Goal: Transaction & Acquisition: Purchase product/service

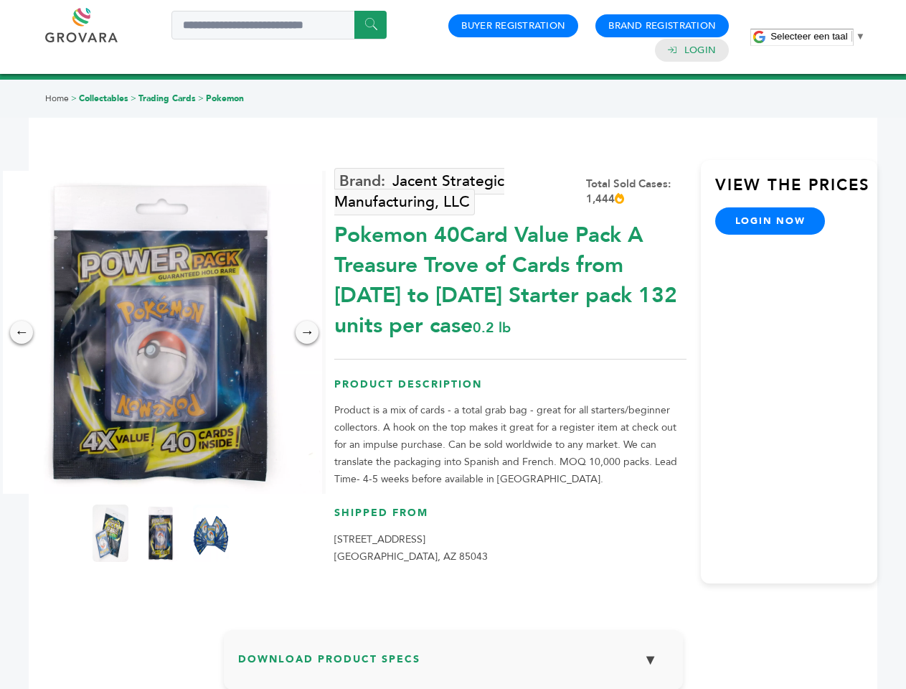
click at [818, 36] on span "Selecteer een taal" at bounding box center [808, 36] width 77 height 11
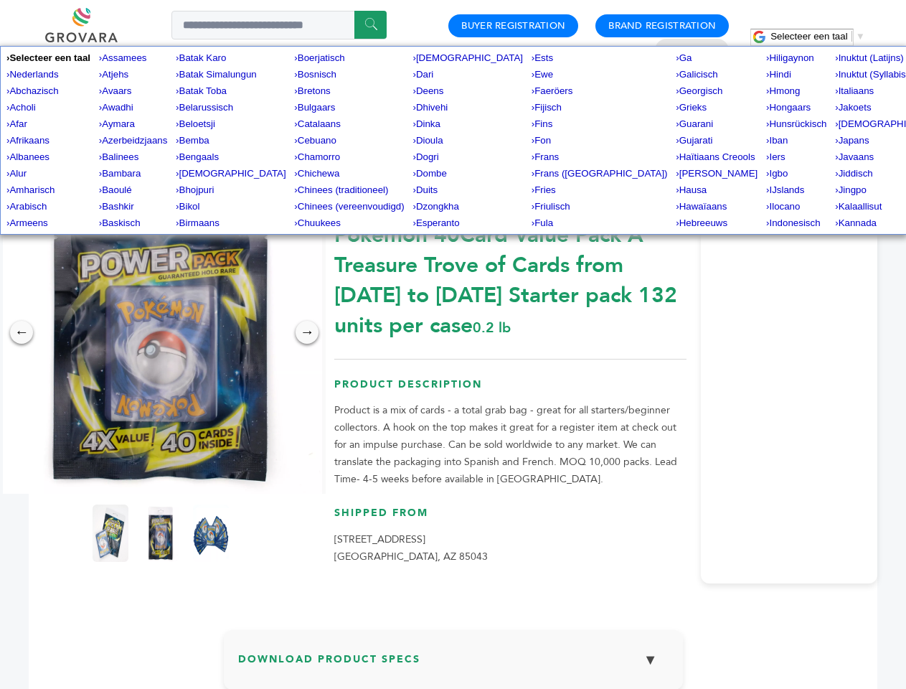
click at [161, 332] on img at bounding box center [160, 332] width 323 height 323
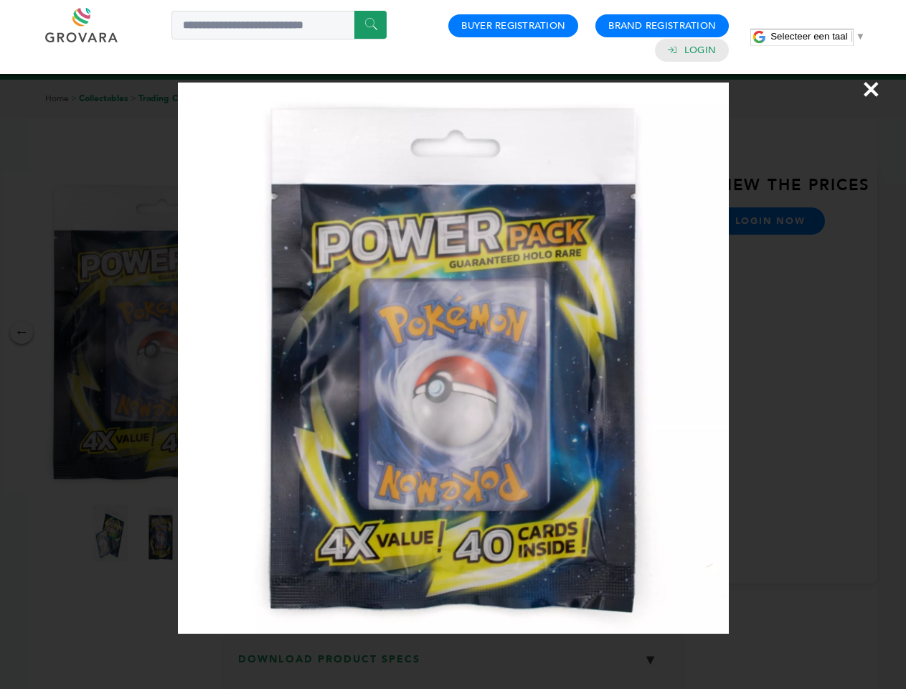
click at [22, 332] on div "×" at bounding box center [453, 344] width 906 height 689
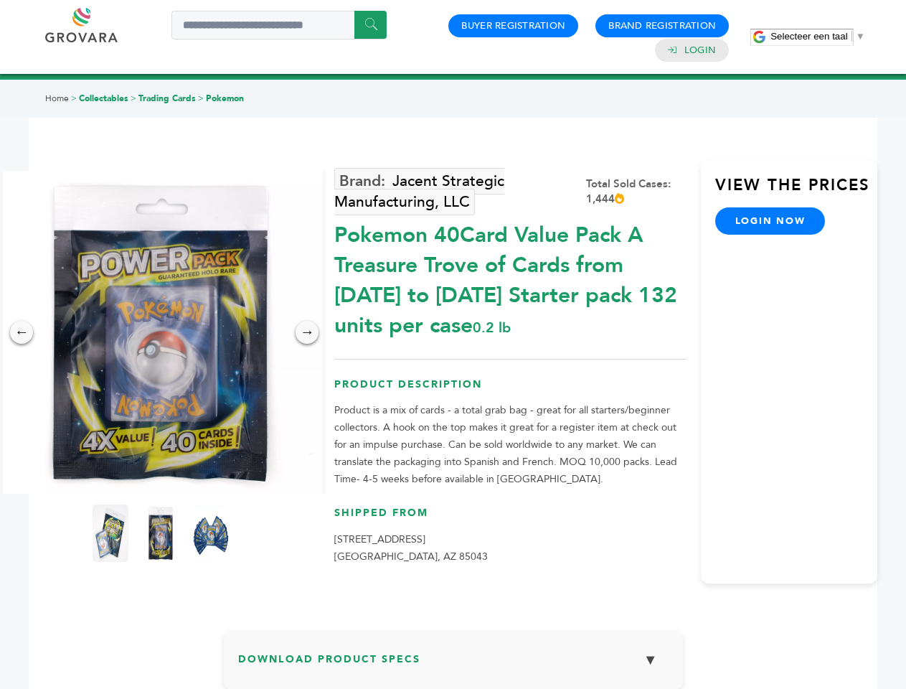
click at [307, 332] on div "→" at bounding box center [307, 332] width 23 height 23
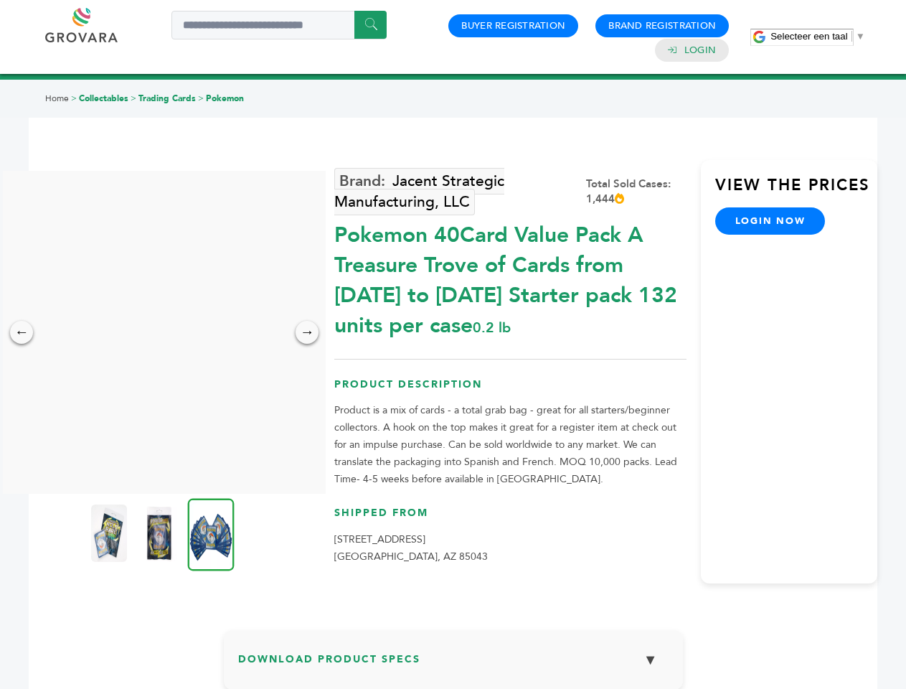
click at [110, 533] on img at bounding box center [109, 532] width 36 height 57
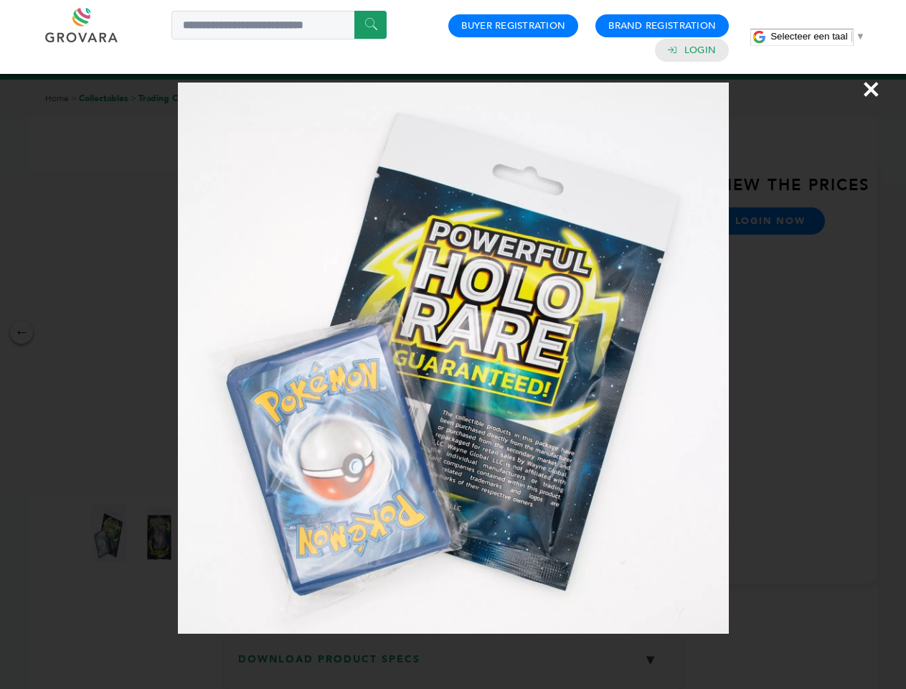
click at [161, 533] on div "×" at bounding box center [453, 344] width 906 height 689
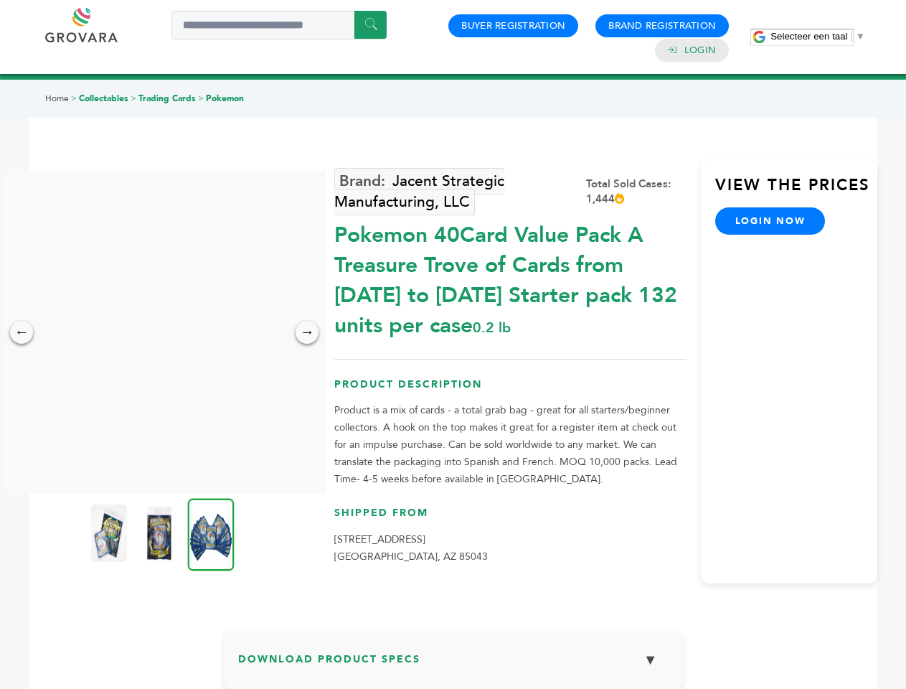
click at [211, 533] on img at bounding box center [211, 534] width 47 height 72
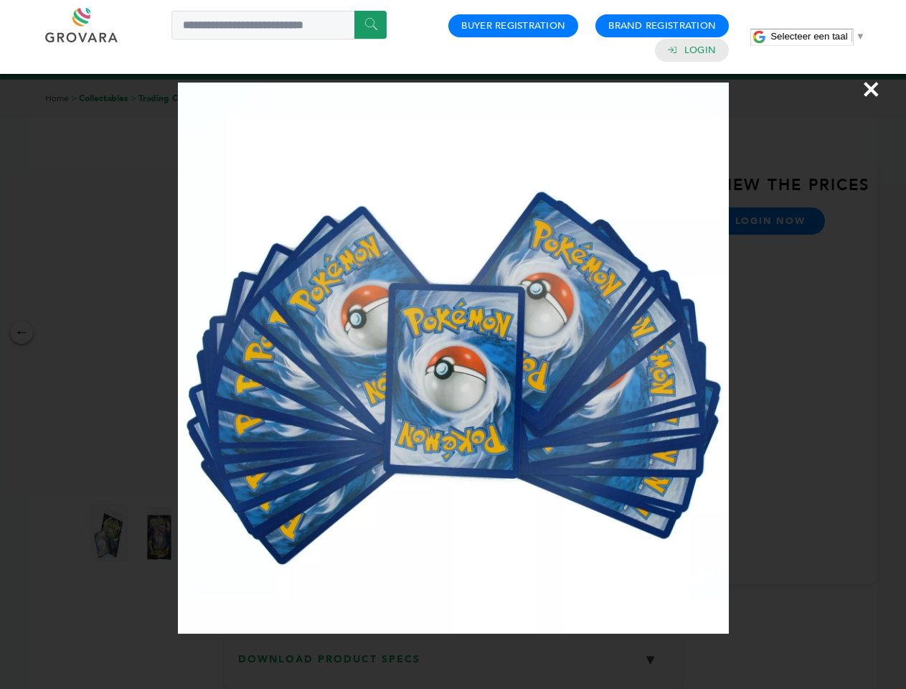
click at [453, 665] on div "×" at bounding box center [453, 344] width 906 height 689
